Goal: Find specific page/section: Find specific page/section

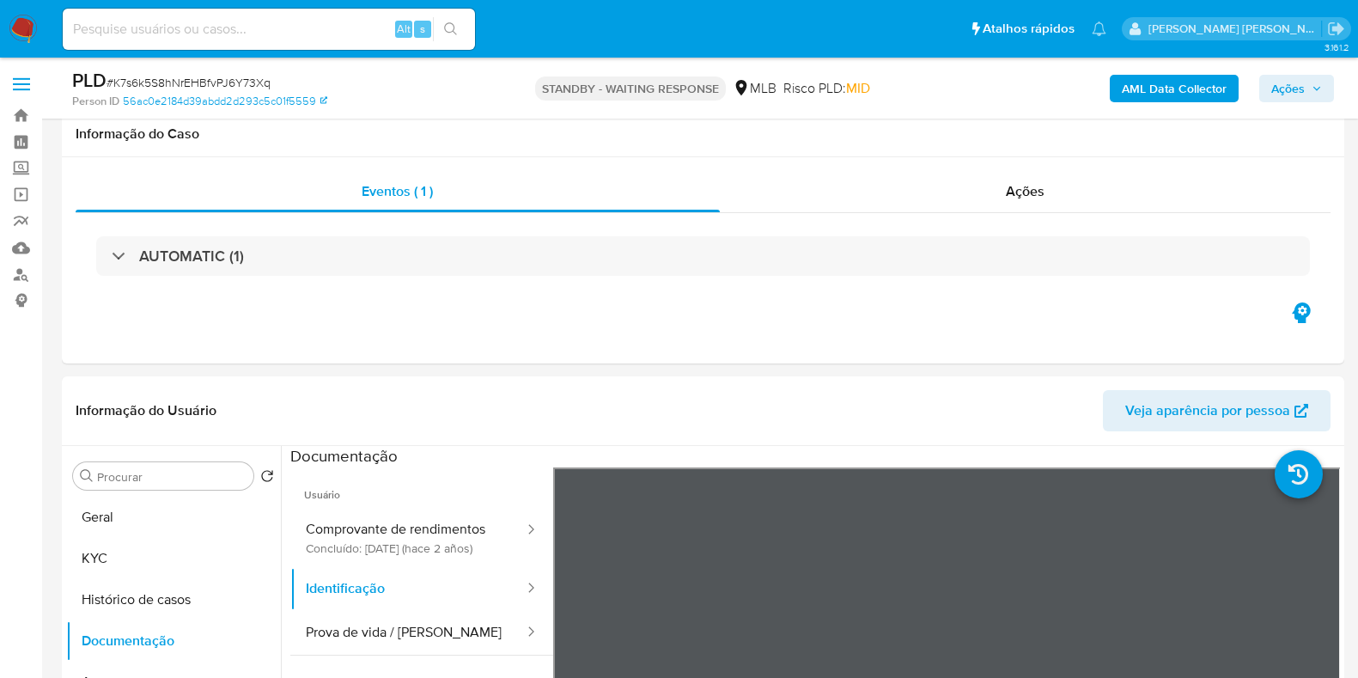
select select "10"
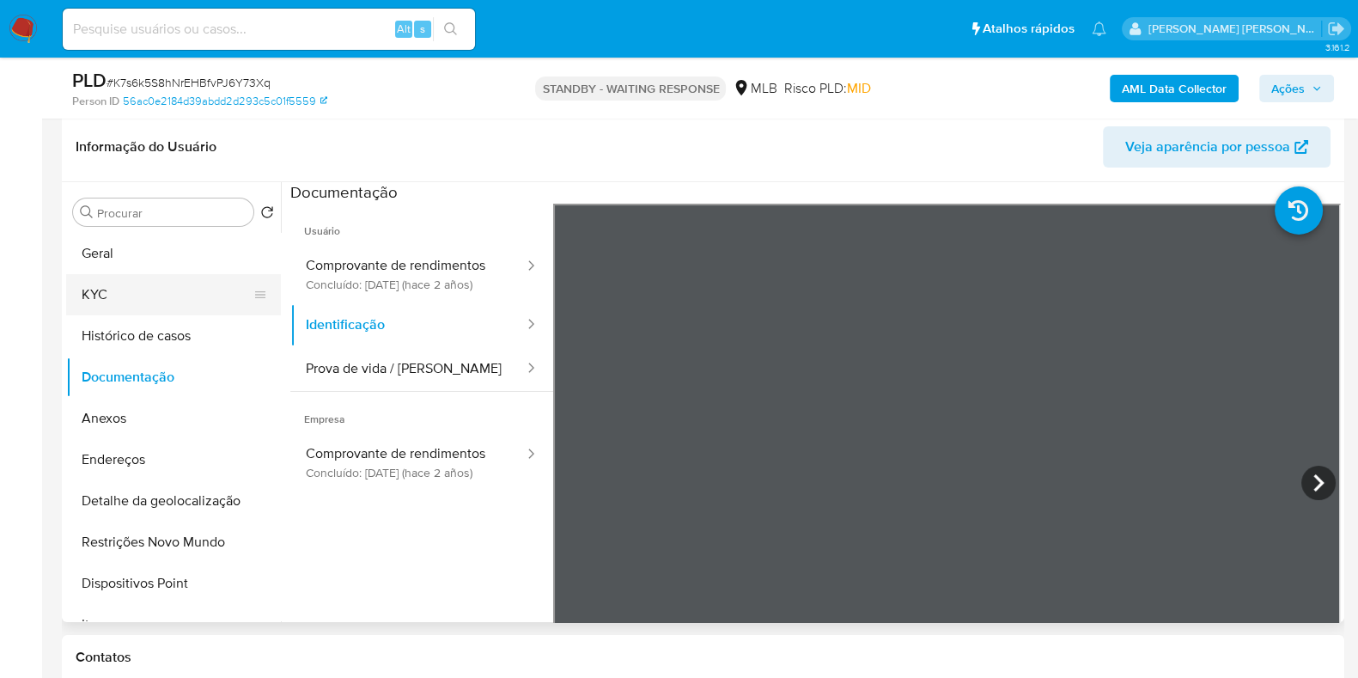
click at [161, 303] on button "KYC" at bounding box center [166, 294] width 201 height 41
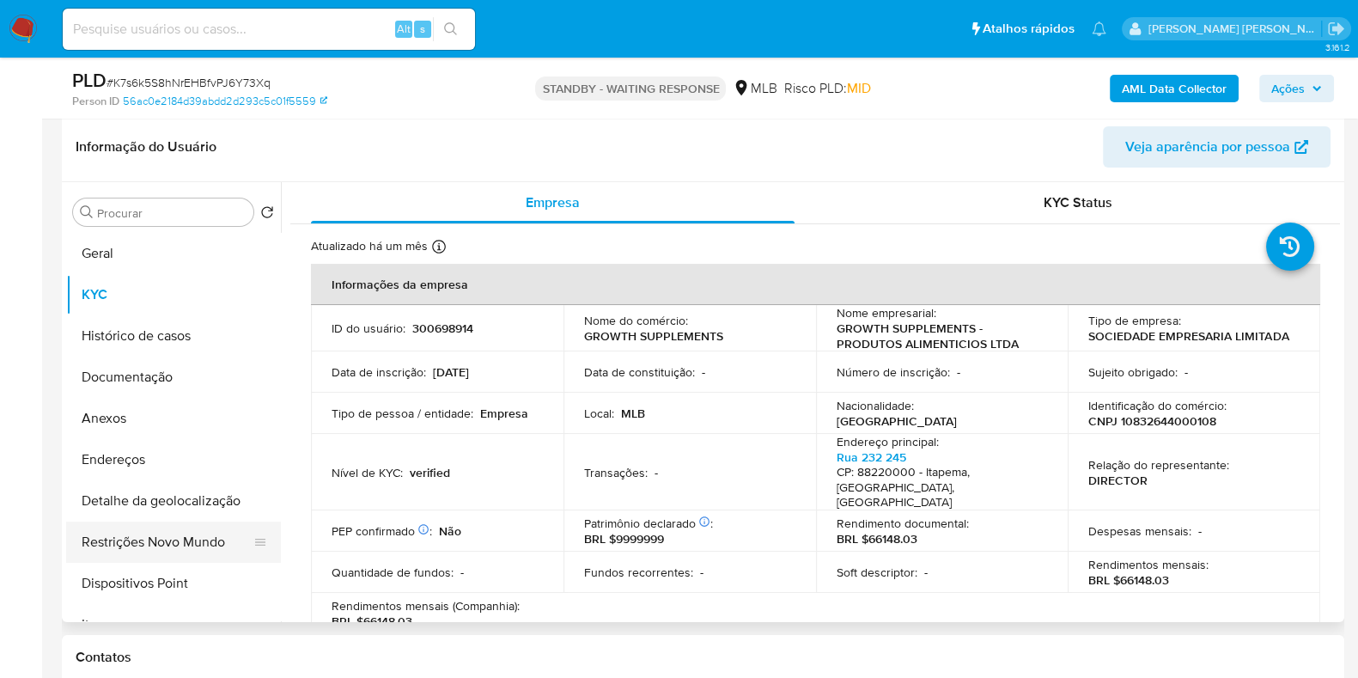
click at [189, 543] on button "Restrições Novo Mundo" at bounding box center [166, 541] width 201 height 41
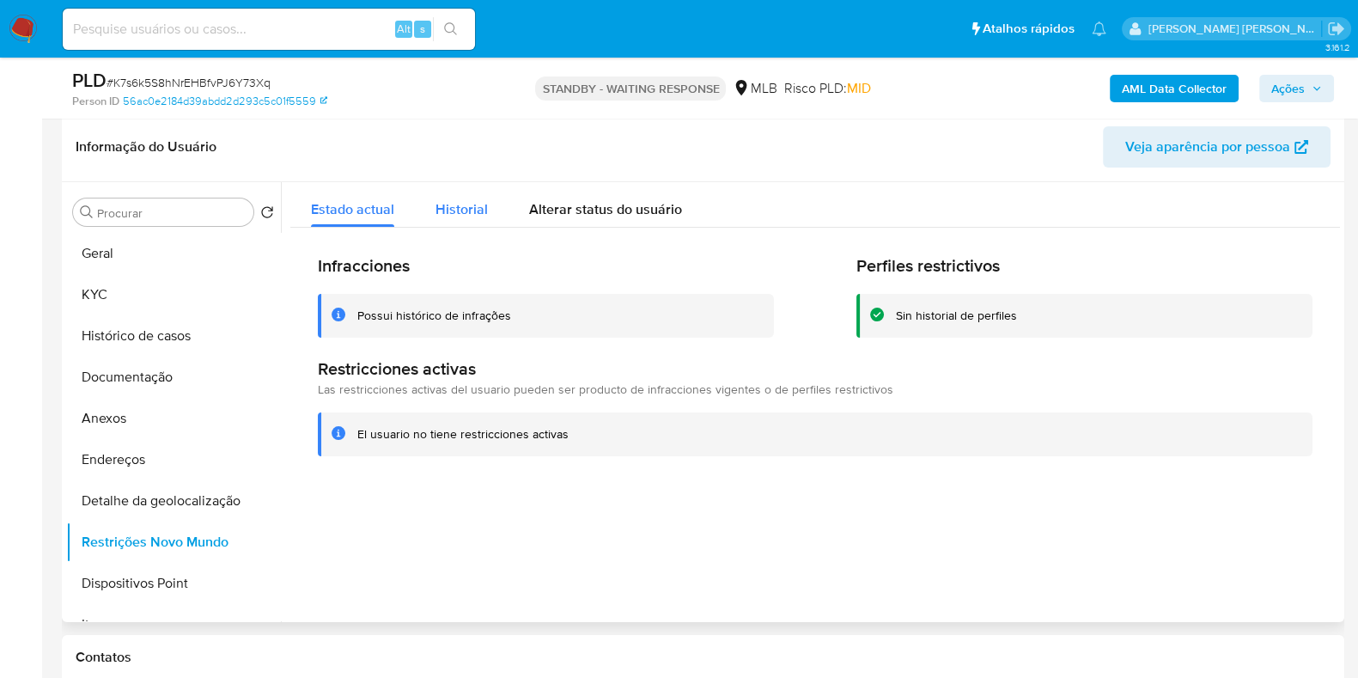
click at [457, 216] on span "Historial" at bounding box center [462, 209] width 52 height 20
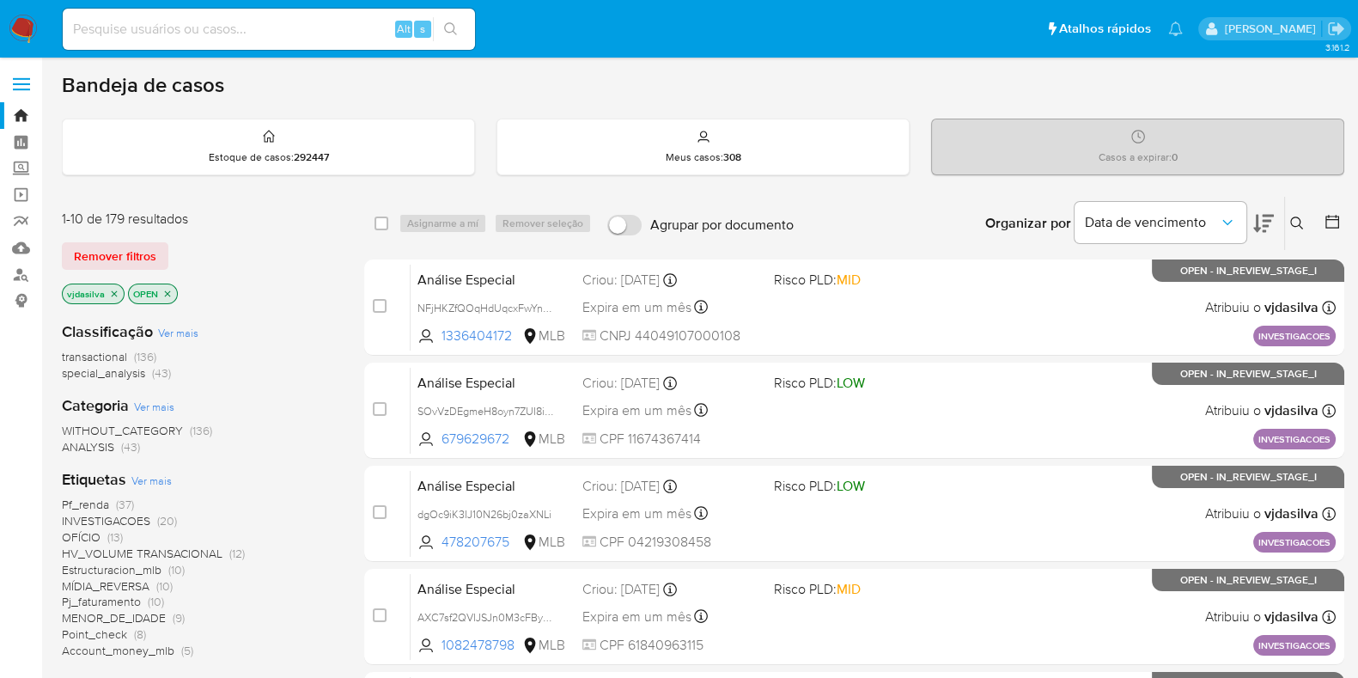
click at [139, 36] on input at bounding box center [269, 29] width 412 height 22
paste input "10573521."
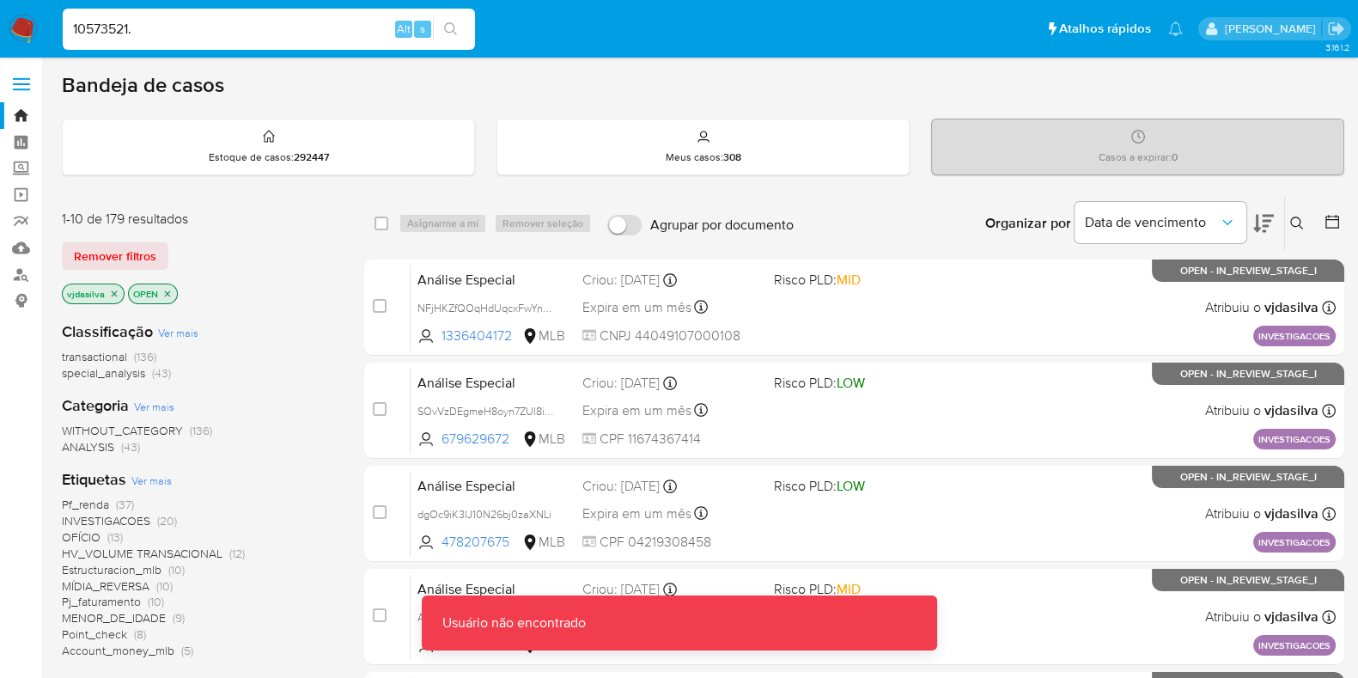
click at [139, 36] on input "10573521." at bounding box center [269, 29] width 412 height 22
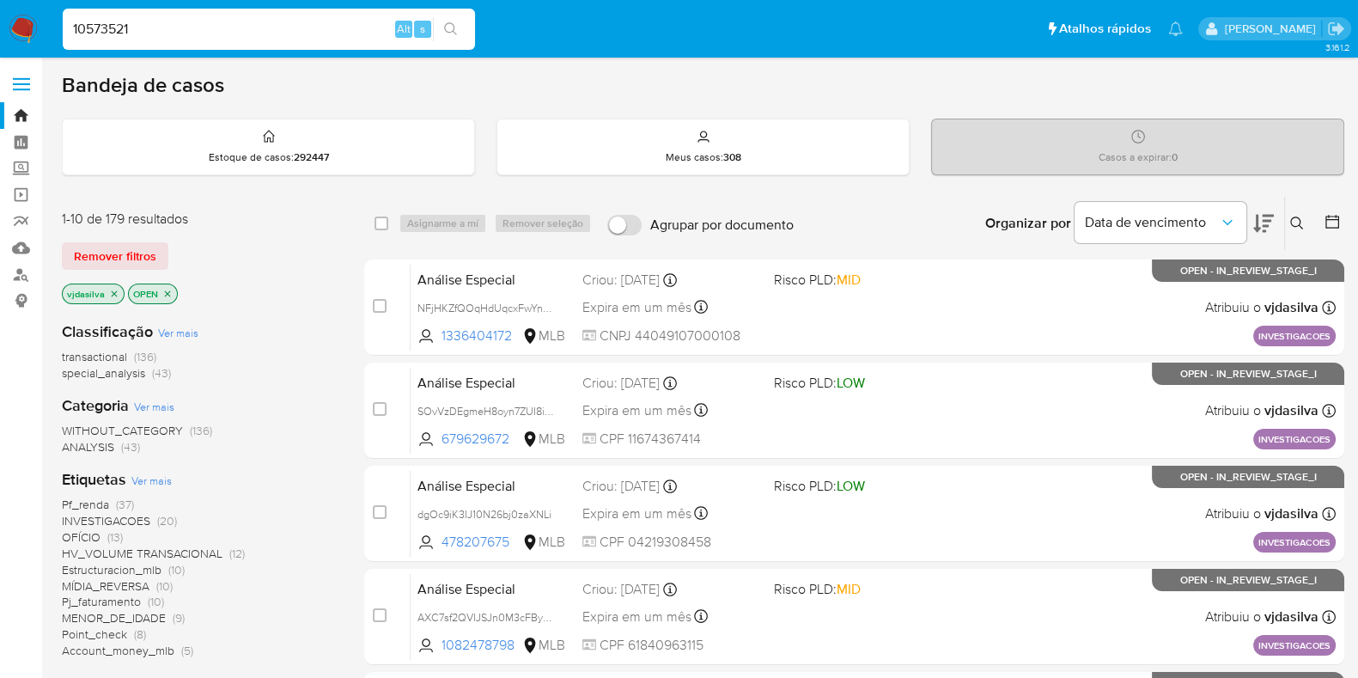
type input "10573521"
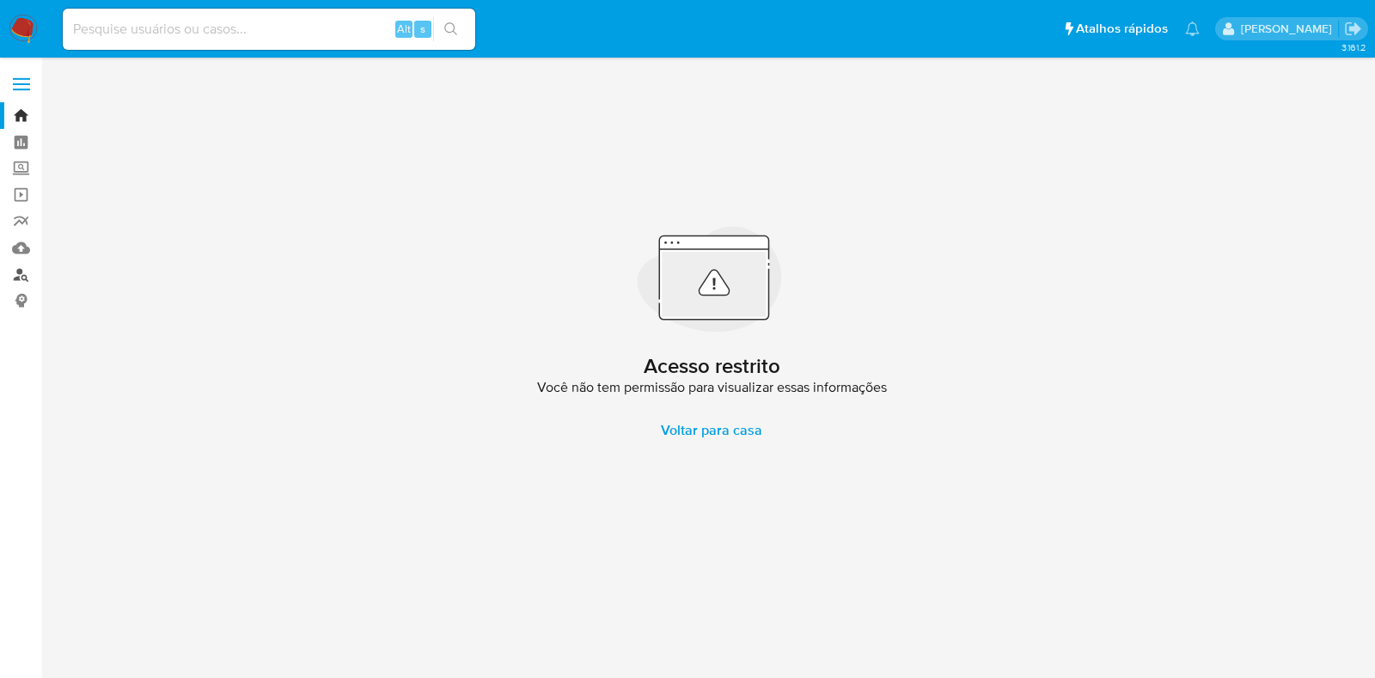
click at [21, 273] on link "Localizador de pessoas" at bounding box center [102, 274] width 204 height 27
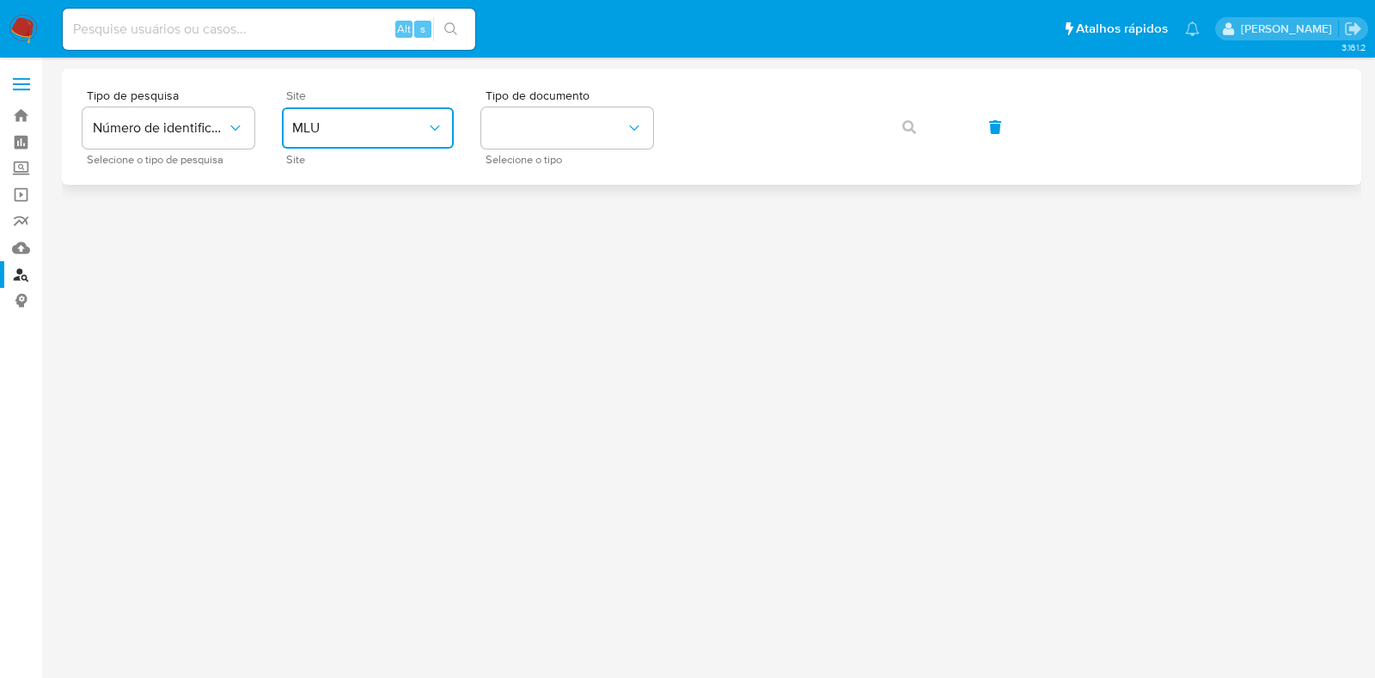
click at [319, 131] on span "MLU" at bounding box center [359, 127] width 134 height 17
click at [193, 118] on button "Número de identificação" at bounding box center [168, 127] width 172 height 41
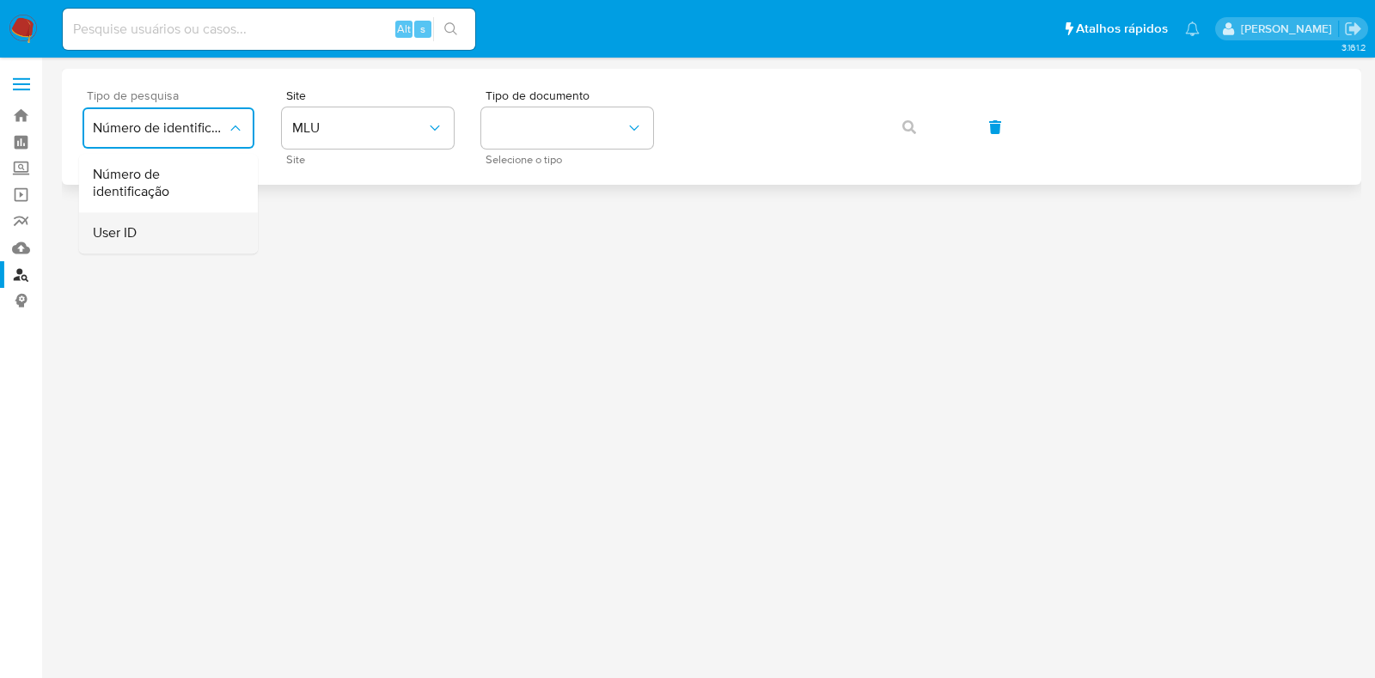
click at [199, 242] on div "User ID" at bounding box center [163, 232] width 141 height 41
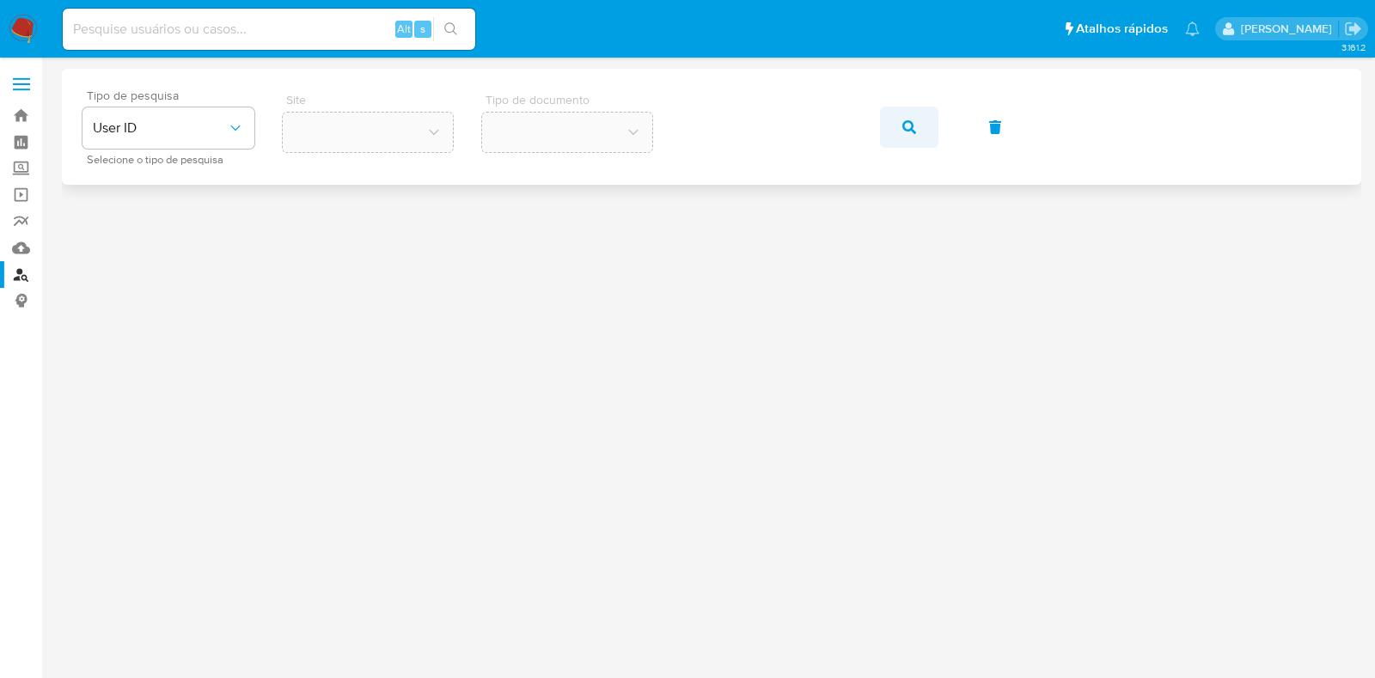
click at [906, 131] on icon "button" at bounding box center [909, 127] width 14 height 14
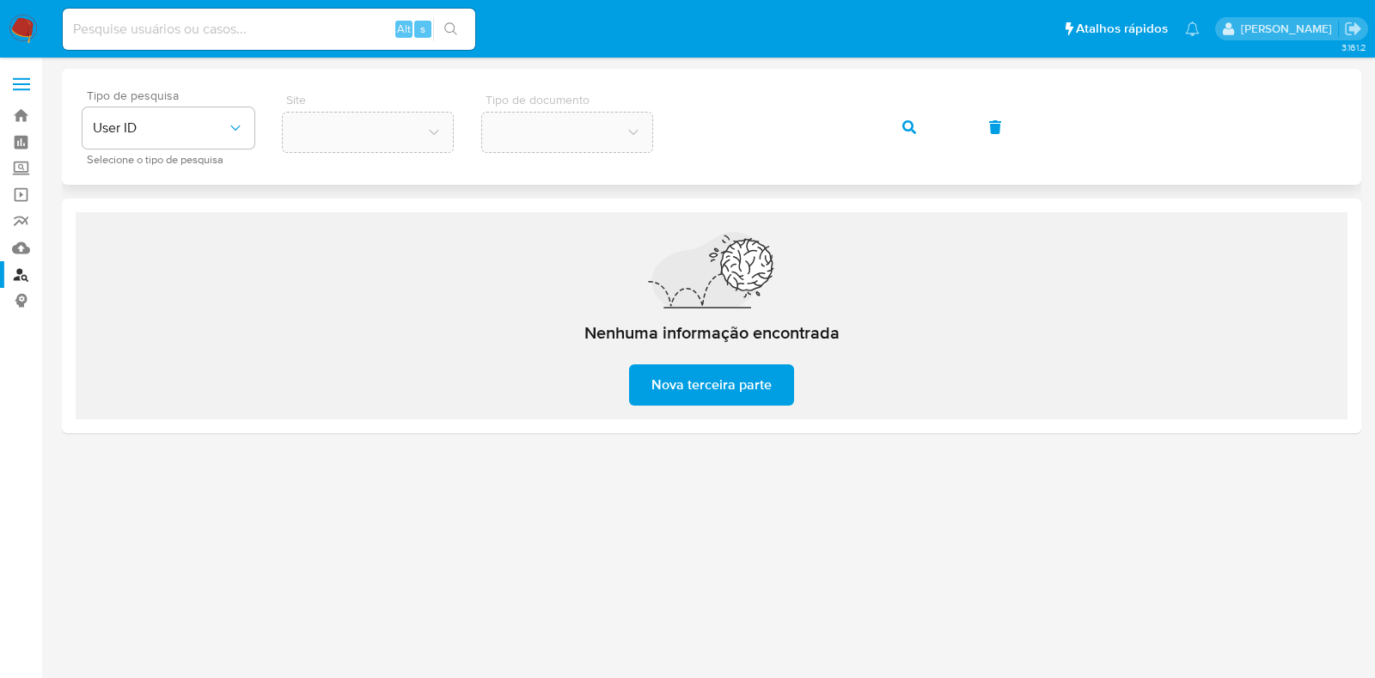
click at [661, 118] on div "Tipo de pesquisa User ID Selecione o tipo de pesquisa Site Tipo de documento" at bounding box center [711, 126] width 1258 height 75
click at [906, 132] on icon "button" at bounding box center [909, 127] width 14 height 14
